Goal: Task Accomplishment & Management: Manage account settings

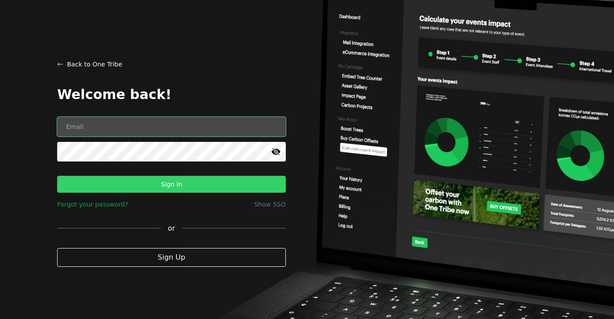
type input "[PERSON_NAME][EMAIL_ADDRESS][PERSON_NAME][DOMAIN_NAME]"
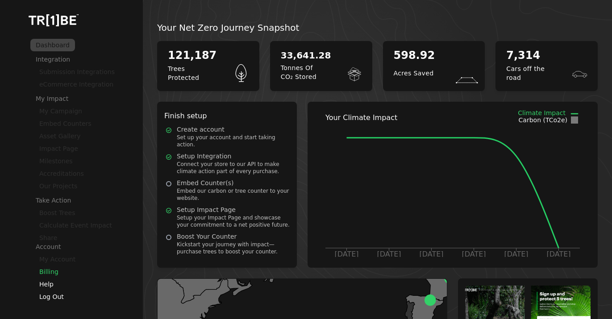
click at [48, 274] on link "Billing" at bounding box center [48, 271] width 19 height 7
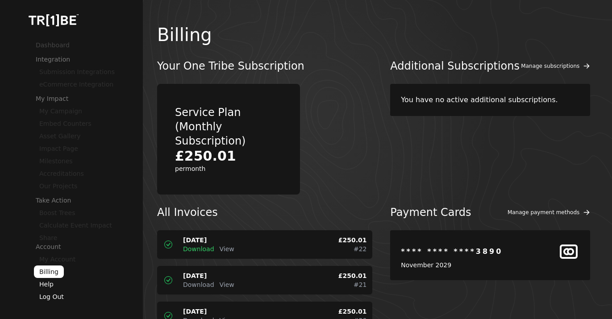
click at [208, 246] on span "Download" at bounding box center [198, 249] width 31 height 7
click at [224, 246] on span "View" at bounding box center [227, 249] width 15 height 7
